Goal: Information Seeking & Learning: Learn about a topic

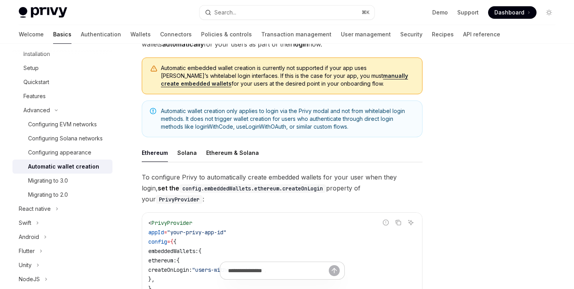
scroll to position [73, 0]
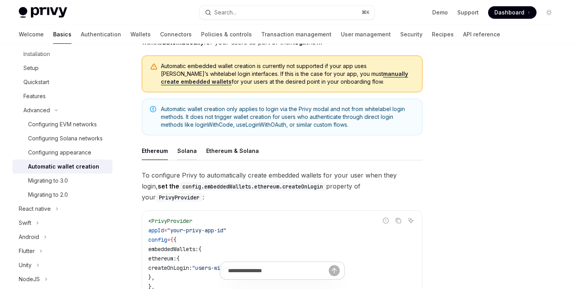
click at [185, 152] on div "Solana" at bounding box center [187, 150] width 20 height 18
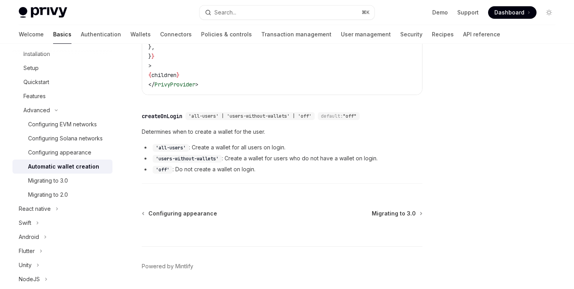
scroll to position [326, 0]
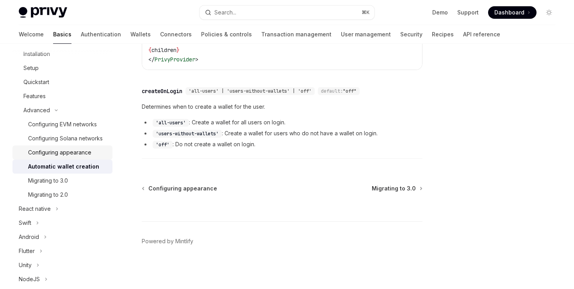
click at [64, 155] on div "Configuring appearance" at bounding box center [59, 152] width 63 height 9
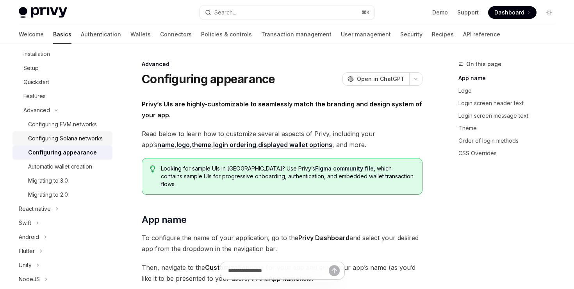
click at [67, 136] on div "Configuring Solana networks" at bounding box center [65, 138] width 75 height 9
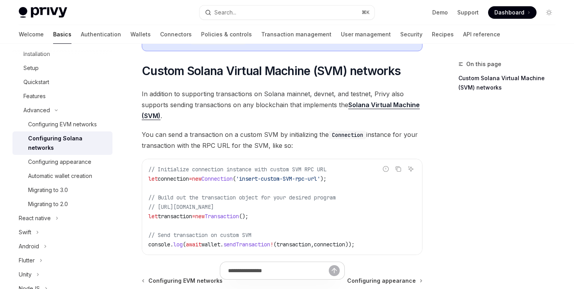
scroll to position [374, 0]
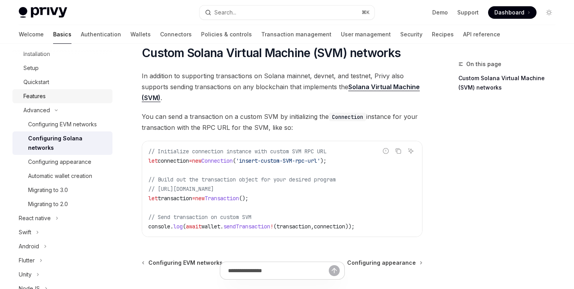
click at [36, 95] on div "Features" at bounding box center [34, 95] width 22 height 9
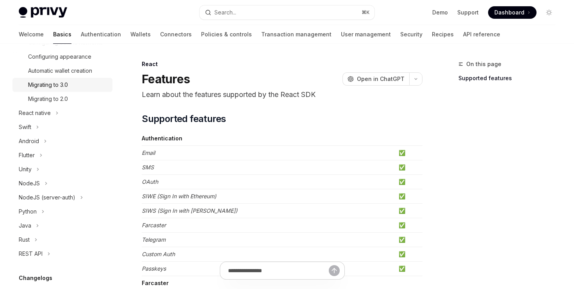
scroll to position [226, 0]
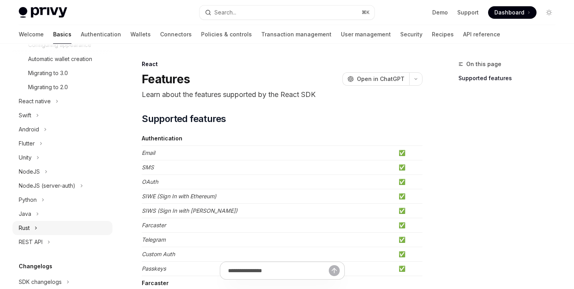
click at [28, 228] on div "Rust" at bounding box center [24, 227] width 11 height 9
type textarea "*"
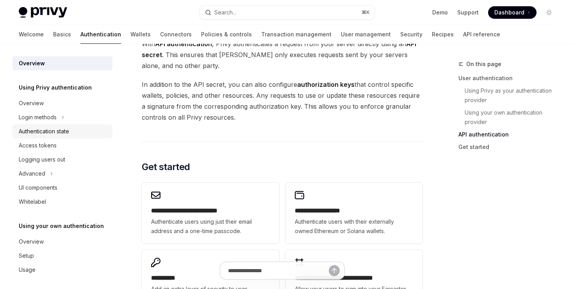
scroll to position [4, 0]
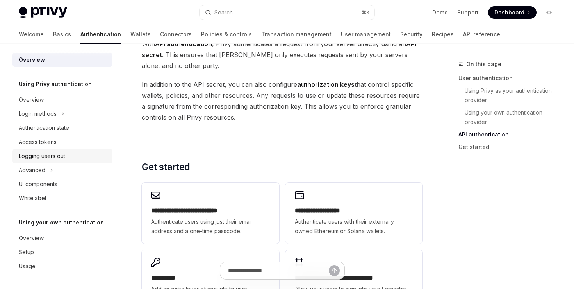
click at [54, 155] on div "Logging users out" at bounding box center [42, 155] width 46 height 9
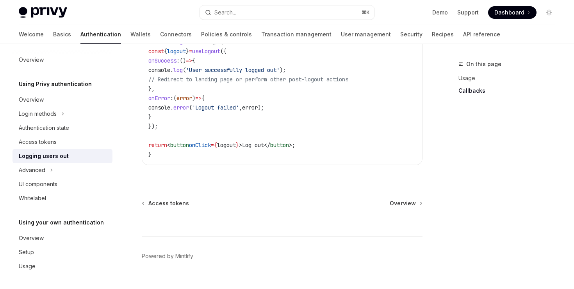
scroll to position [423, 0]
click at [47, 170] on button "Advanced" at bounding box center [63, 170] width 100 height 14
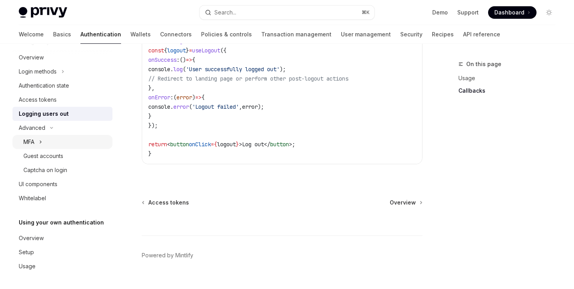
scroll to position [437, 0]
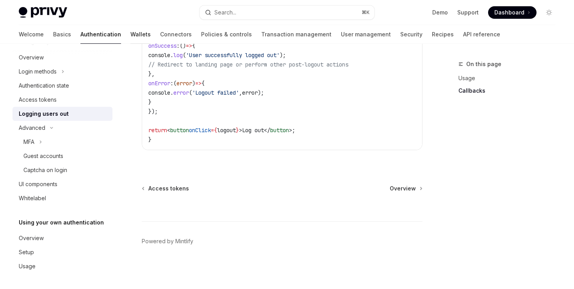
click at [131, 36] on link "Wallets" at bounding box center [141, 34] width 20 height 19
type textarea "*"
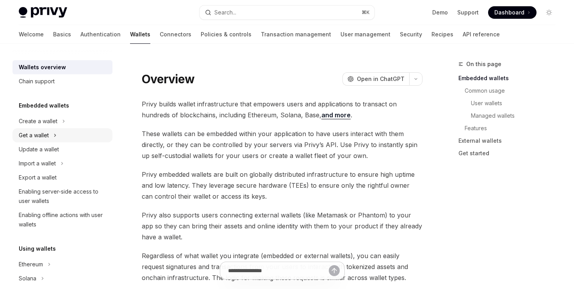
click at [44, 136] on div "Get a wallet" at bounding box center [34, 135] width 30 height 9
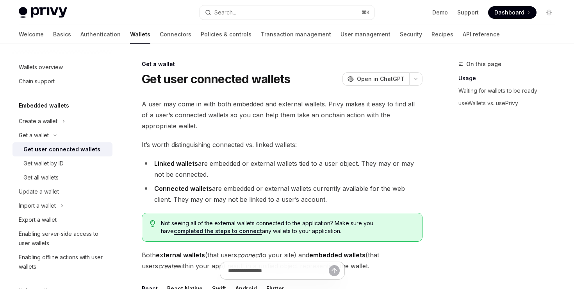
click at [66, 149] on div "Get user connected wallets" at bounding box center [61, 149] width 77 height 9
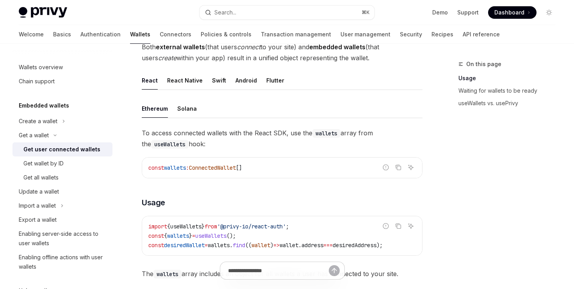
scroll to position [223, 0]
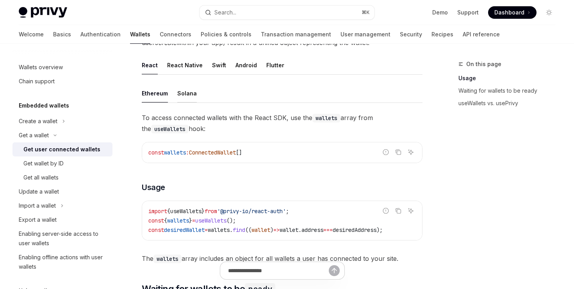
click at [191, 94] on div "Solana" at bounding box center [187, 93] width 20 height 18
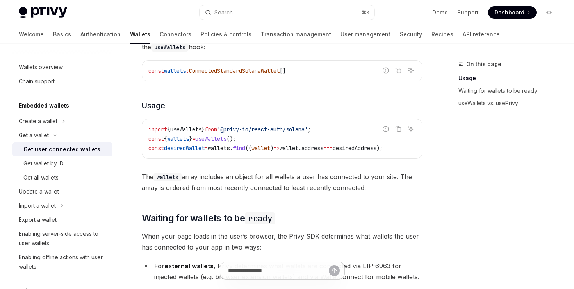
scroll to position [329, 0]
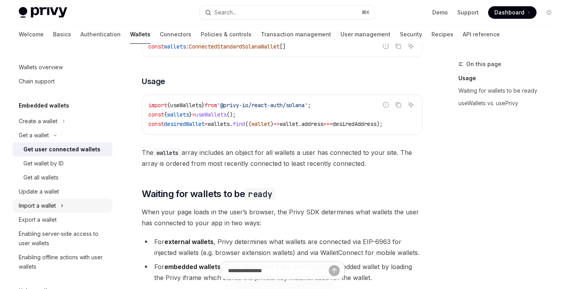
click at [58, 206] on button "Import a wallet" at bounding box center [63, 205] width 100 height 14
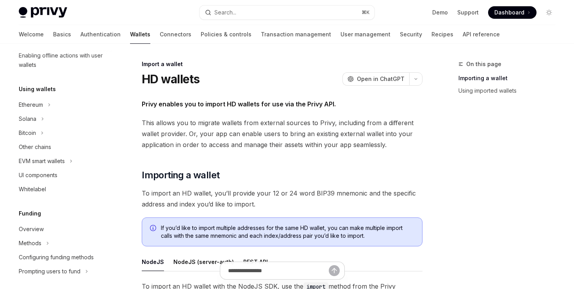
scroll to position [246, 0]
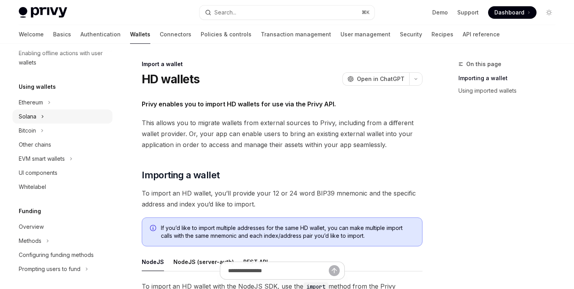
click at [44, 112] on icon "Toggle Solana section" at bounding box center [42, 116] width 3 height 9
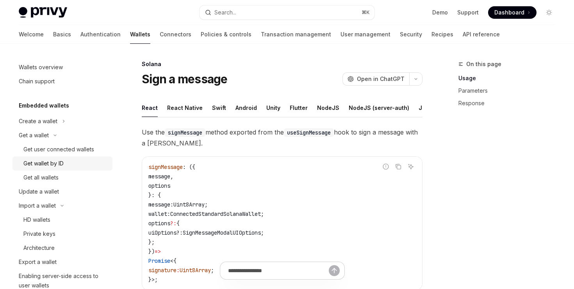
click at [54, 165] on div "Get wallet by ID" at bounding box center [43, 163] width 40 height 9
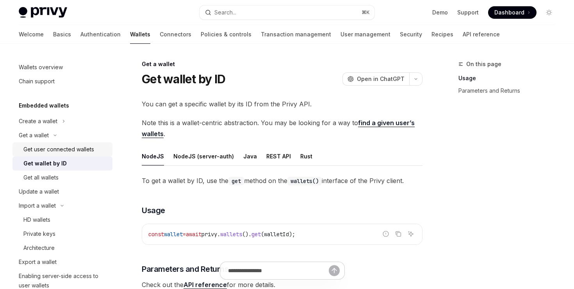
click at [55, 151] on div "Get user connected wallets" at bounding box center [58, 149] width 71 height 9
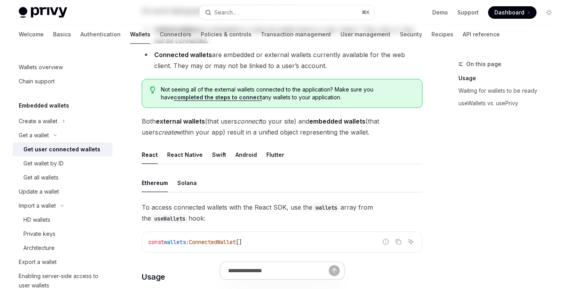
scroll to position [174, 0]
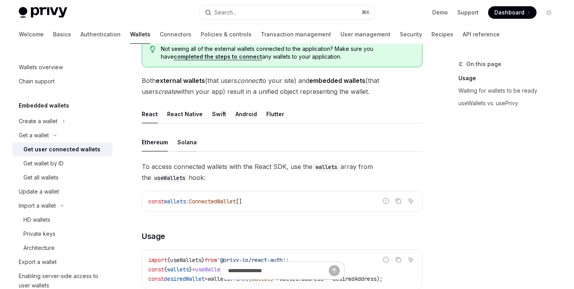
click at [184, 139] on div "Solana" at bounding box center [187, 142] width 20 height 18
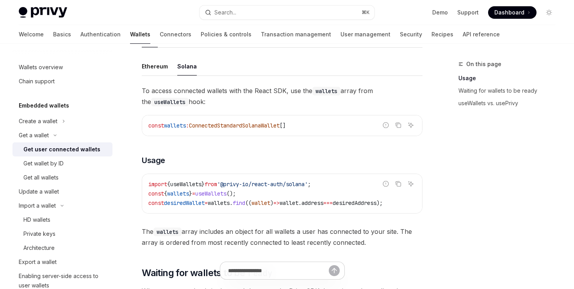
scroll to position [252, 0]
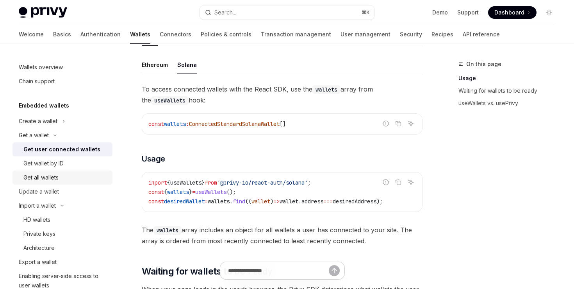
click at [56, 177] on div "Get all wallets" at bounding box center [40, 177] width 35 height 9
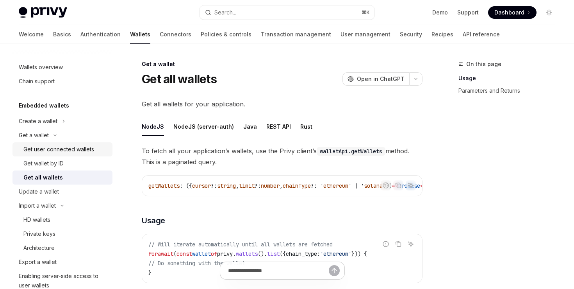
click at [74, 148] on div "Get user connected wallets" at bounding box center [58, 149] width 71 height 9
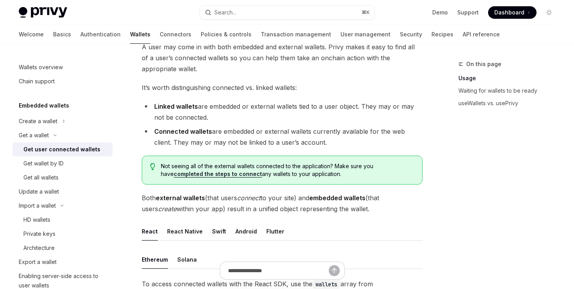
scroll to position [165, 0]
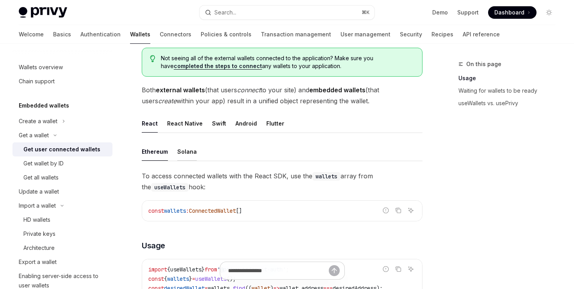
click at [184, 154] on div "Solana" at bounding box center [187, 151] width 20 height 18
type textarea "*"
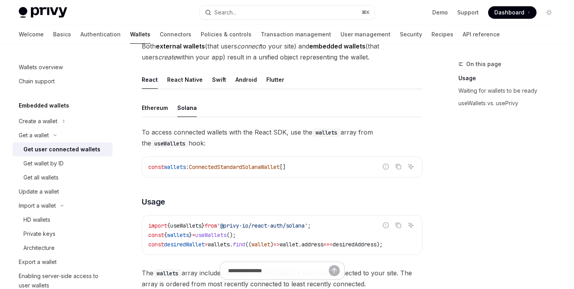
scroll to position [234, 0]
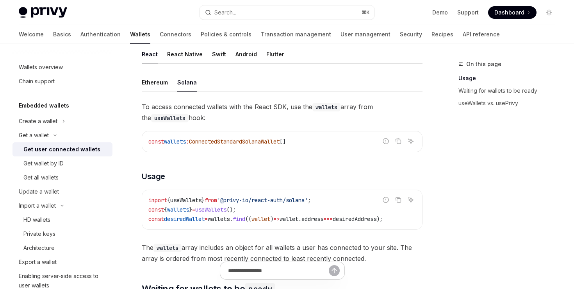
click at [250, 144] on span "ConnectedStandardSolanaWallet" at bounding box center [234, 141] width 91 height 7
drag, startPoint x: 197, startPoint y: 141, endPoint x: 295, endPoint y: 146, distance: 97.4
click at [295, 146] on code "const wallets : ConnectedStandardSolanaWallet []" at bounding box center [282, 141] width 268 height 9
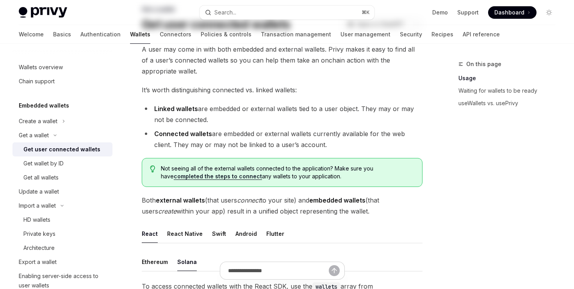
scroll to position [0, 0]
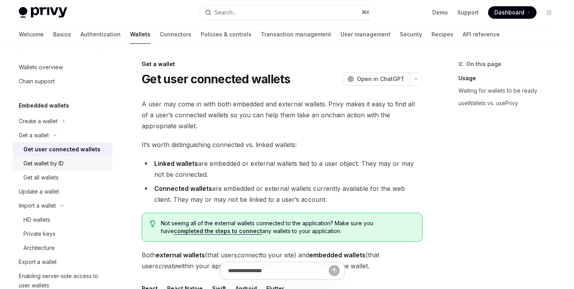
click at [57, 163] on div "Get wallet by ID" at bounding box center [43, 163] width 40 height 9
click at [58, 165] on div "Get wallet by ID" at bounding box center [43, 163] width 40 height 9
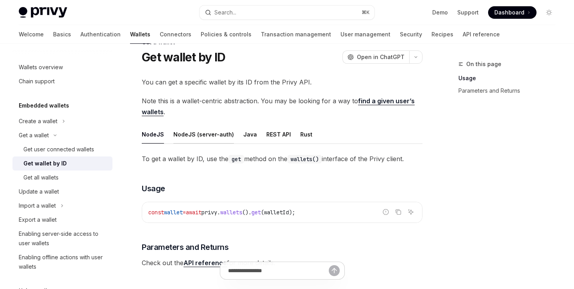
scroll to position [32, 0]
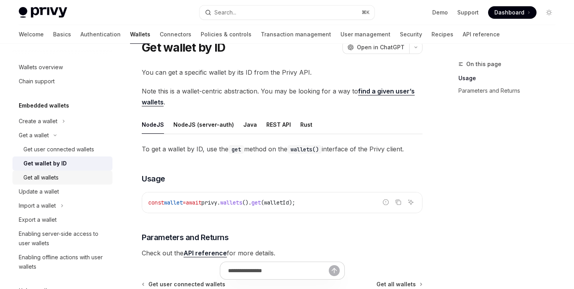
click at [50, 180] on div "Get all wallets" at bounding box center [40, 177] width 35 height 9
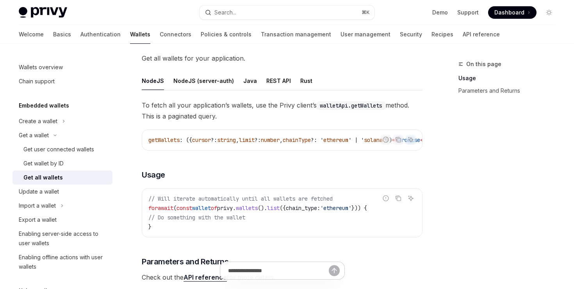
scroll to position [44, 0]
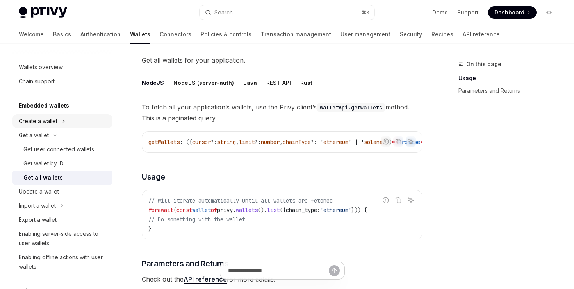
click at [51, 122] on div "Create a wallet" at bounding box center [38, 120] width 39 height 9
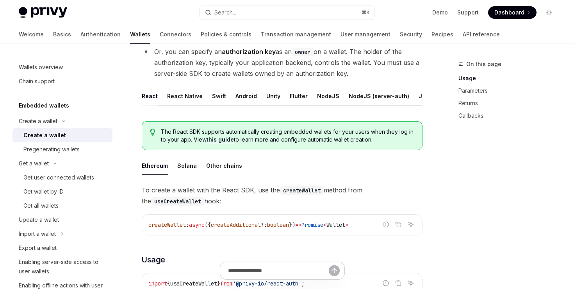
scroll to position [134, 0]
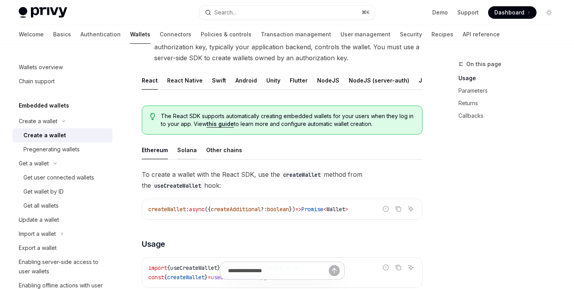
click at [182, 153] on div "Solana" at bounding box center [187, 150] width 20 height 18
click at [52, 175] on div "Get user connected wallets" at bounding box center [58, 177] width 71 height 9
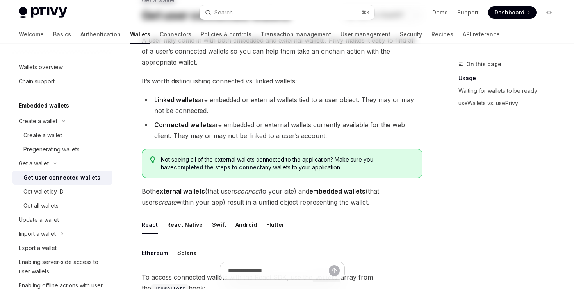
scroll to position [77, 0]
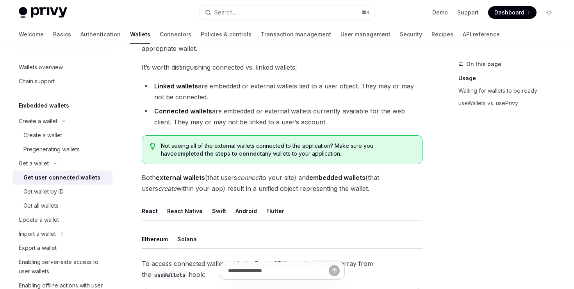
click at [181, 238] on div "Solana" at bounding box center [187, 239] width 20 height 18
type textarea "*"
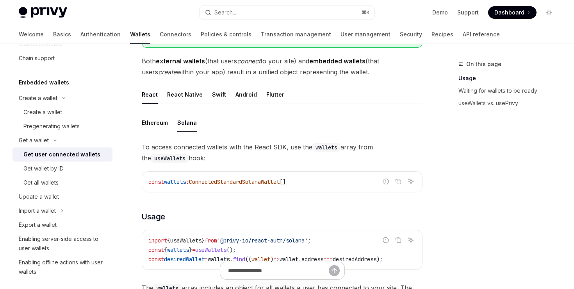
scroll to position [29, 0]
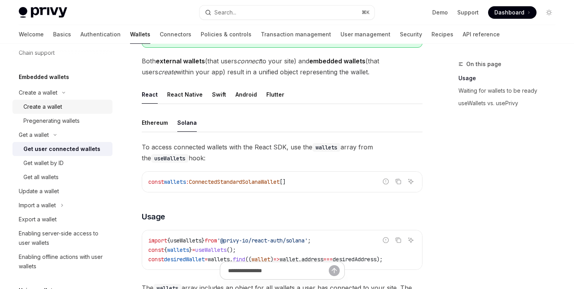
click at [54, 107] on div "Create a wallet" at bounding box center [42, 106] width 39 height 9
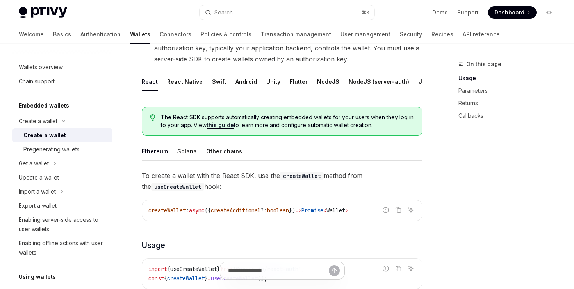
scroll to position [135, 0]
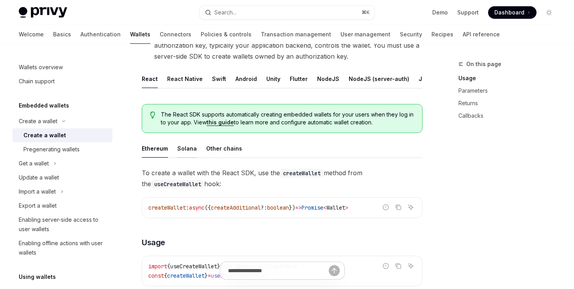
click at [191, 146] on div "Solana" at bounding box center [187, 148] width 20 height 18
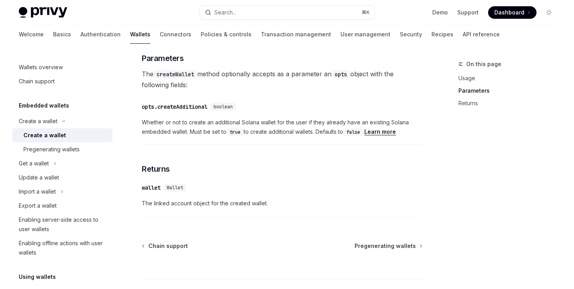
scroll to position [445, 0]
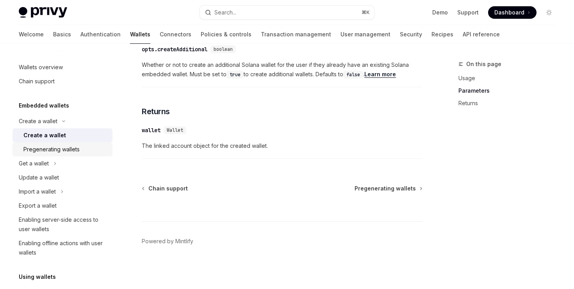
click at [67, 153] on div "Pregenerating wallets" at bounding box center [51, 149] width 56 height 9
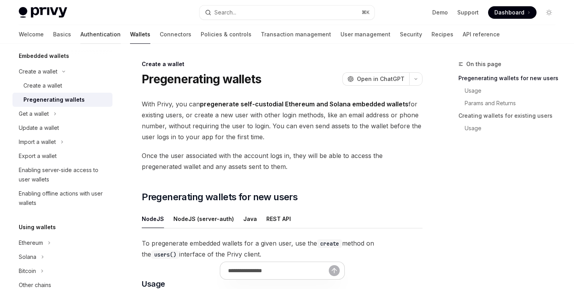
click at [80, 38] on link "Authentication" at bounding box center [100, 34] width 40 height 19
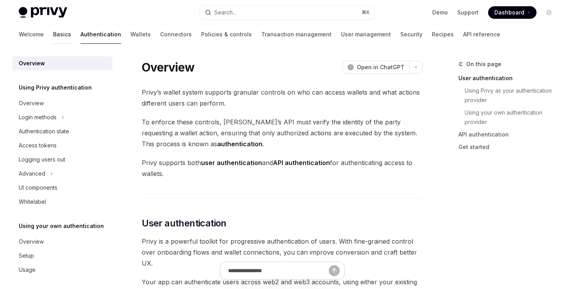
click at [53, 30] on link "Basics" at bounding box center [62, 34] width 18 height 19
type textarea "*"
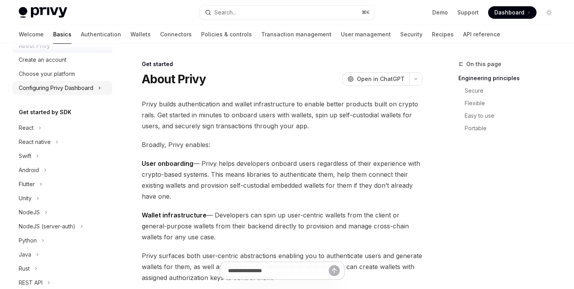
scroll to position [53, 0]
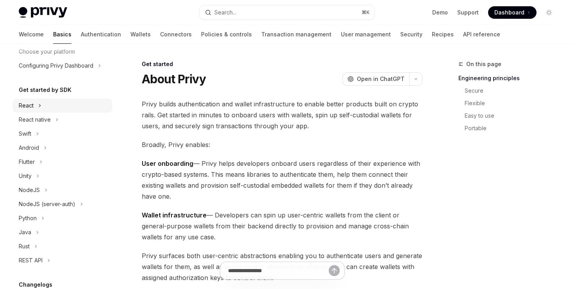
click at [39, 103] on icon "Toggle React section" at bounding box center [39, 105] width 3 height 9
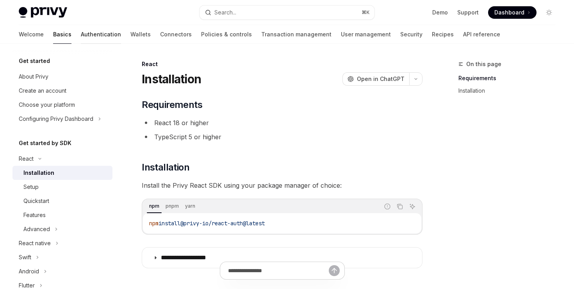
click at [81, 33] on link "Authentication" at bounding box center [101, 34] width 40 height 19
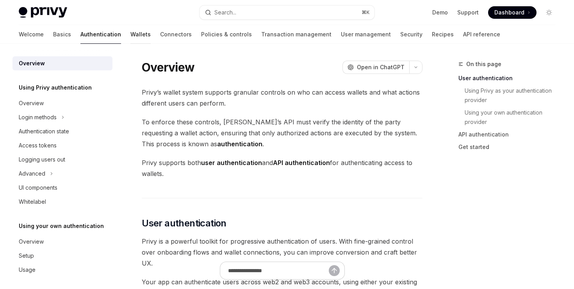
click at [131, 34] on link "Wallets" at bounding box center [141, 34] width 20 height 19
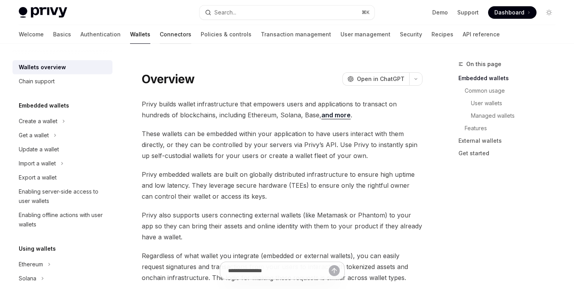
click at [160, 33] on link "Connectors" at bounding box center [176, 34] width 32 height 19
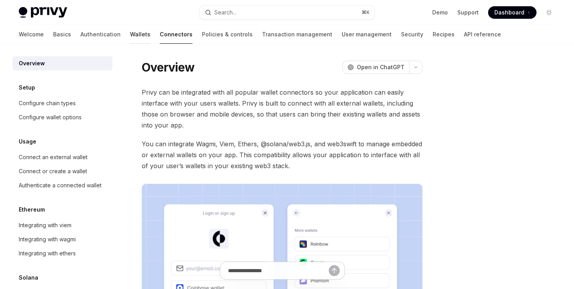
click at [130, 37] on link "Wallets" at bounding box center [140, 34] width 20 height 19
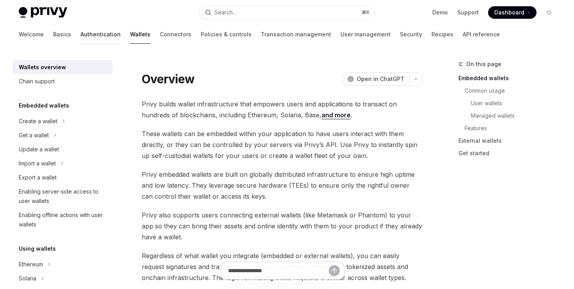
click at [80, 34] on link "Authentication" at bounding box center [100, 34] width 40 height 19
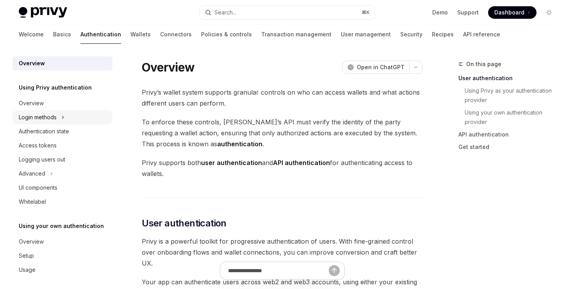
click at [52, 120] on div "Login methods" at bounding box center [38, 117] width 38 height 9
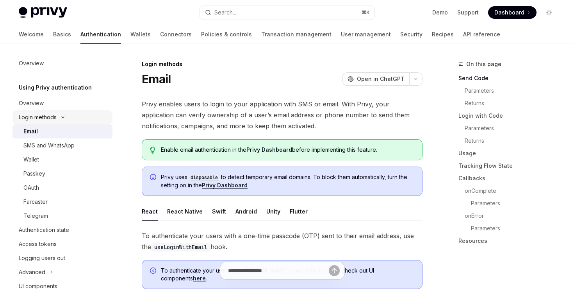
click at [52, 117] on div "Login methods" at bounding box center [38, 117] width 38 height 9
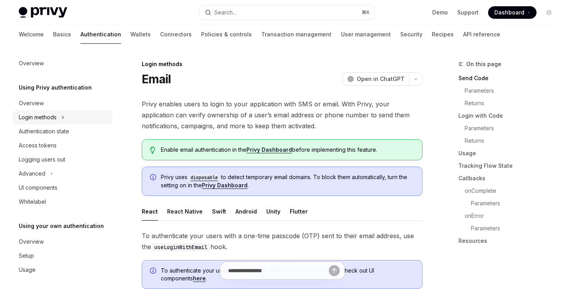
click at [52, 117] on div "Login methods" at bounding box center [38, 117] width 38 height 9
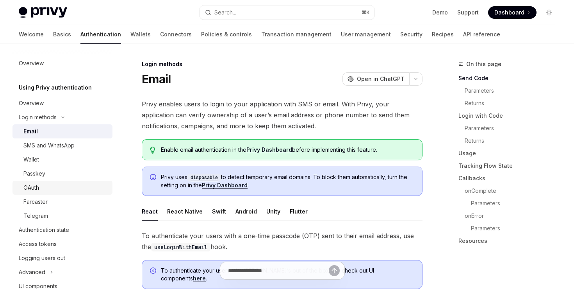
click at [38, 190] on div "OAuth" at bounding box center [31, 187] width 16 height 9
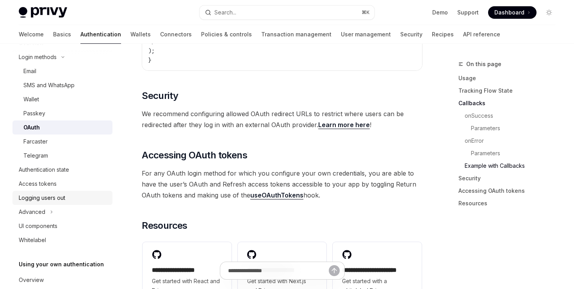
scroll to position [64, 0]
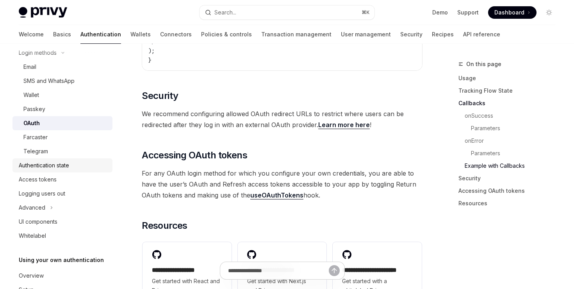
click at [55, 166] on div "Authentication state" at bounding box center [44, 165] width 50 height 9
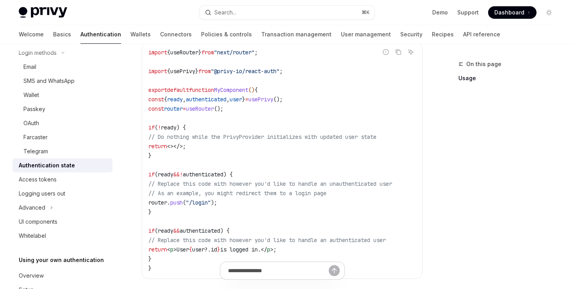
scroll to position [259, 0]
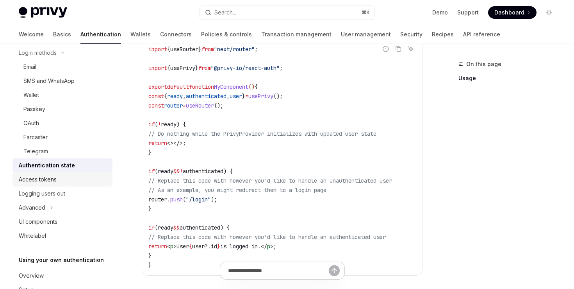
click at [56, 181] on div "Access tokens" at bounding box center [38, 179] width 38 height 9
type textarea "*"
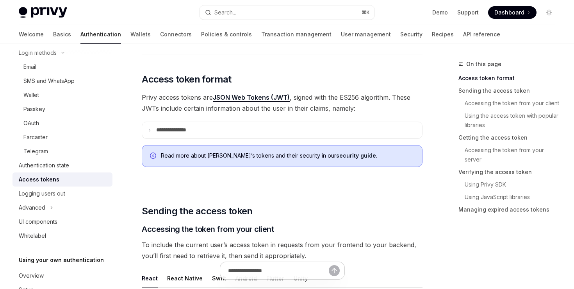
scroll to position [157, 0]
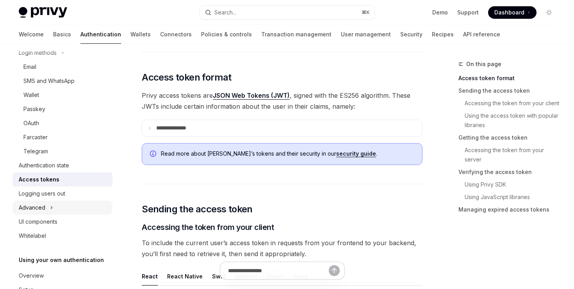
click at [45, 204] on button "Advanced" at bounding box center [63, 207] width 100 height 14
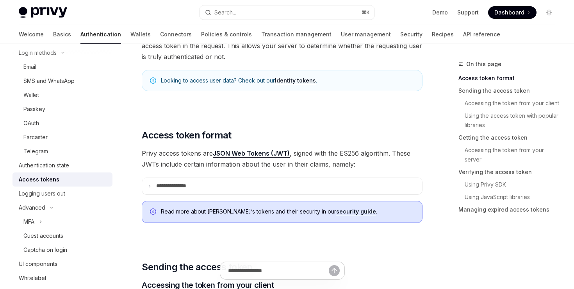
scroll to position [0, 0]
